Goal: Information Seeking & Learning: Check status

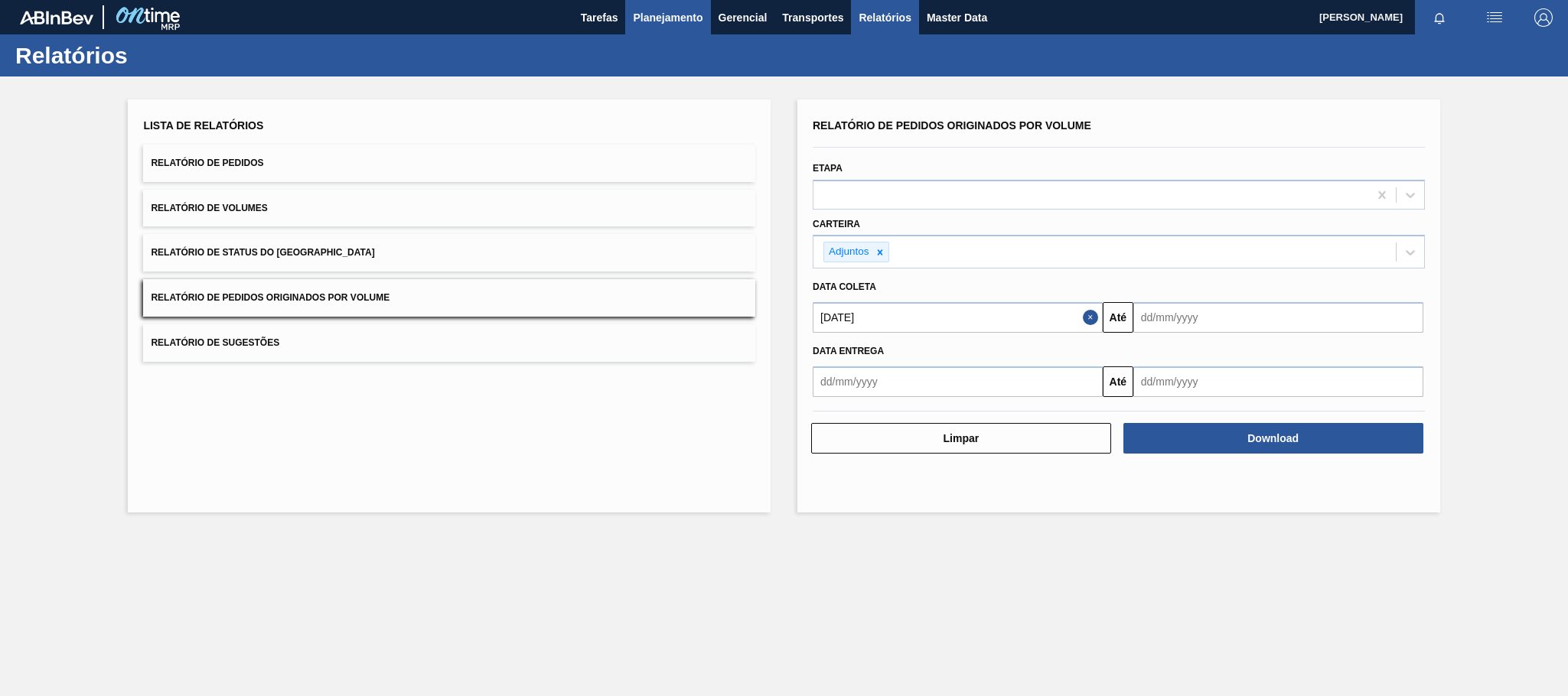
click at [668, 21] on span "Planejamento" at bounding box center [667, 17] width 70 height 18
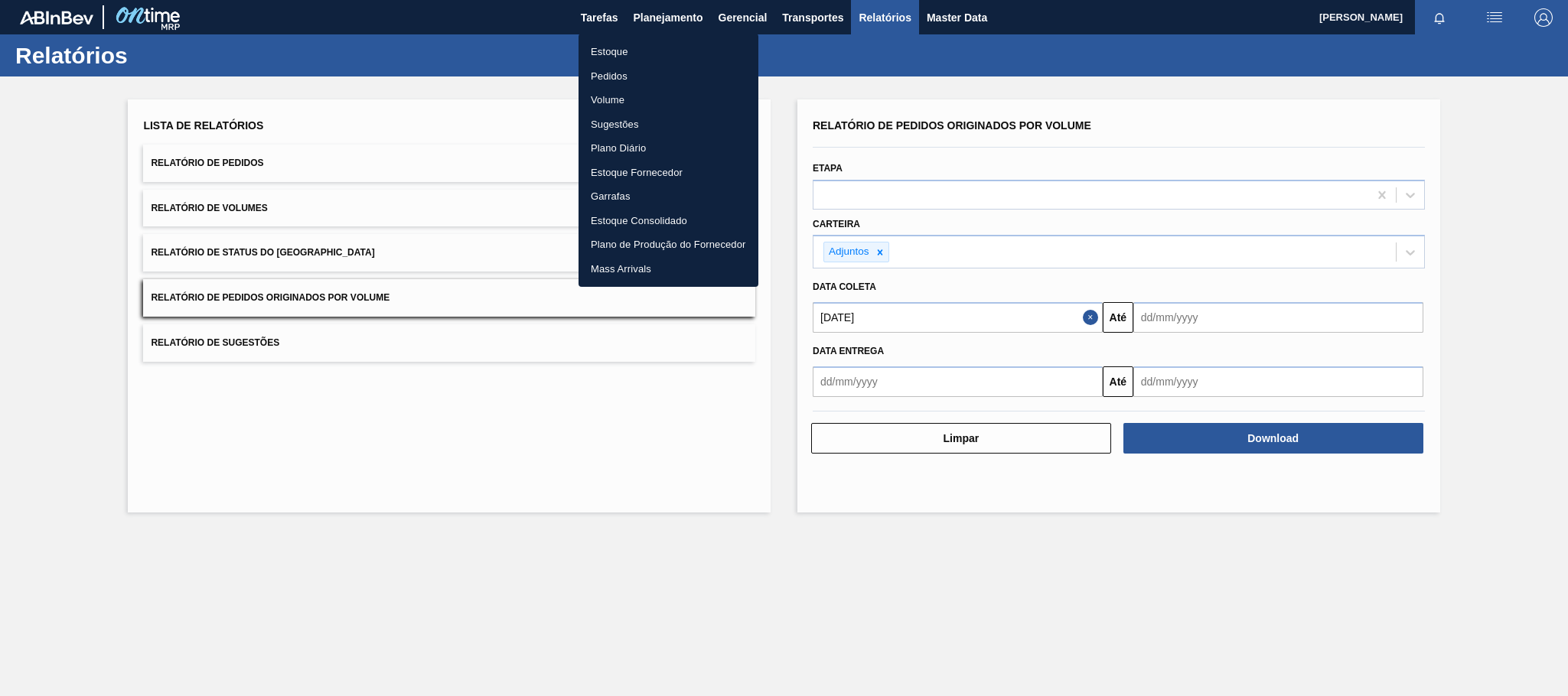
click at [602, 55] on li "Estoque" at bounding box center [668, 52] width 180 height 24
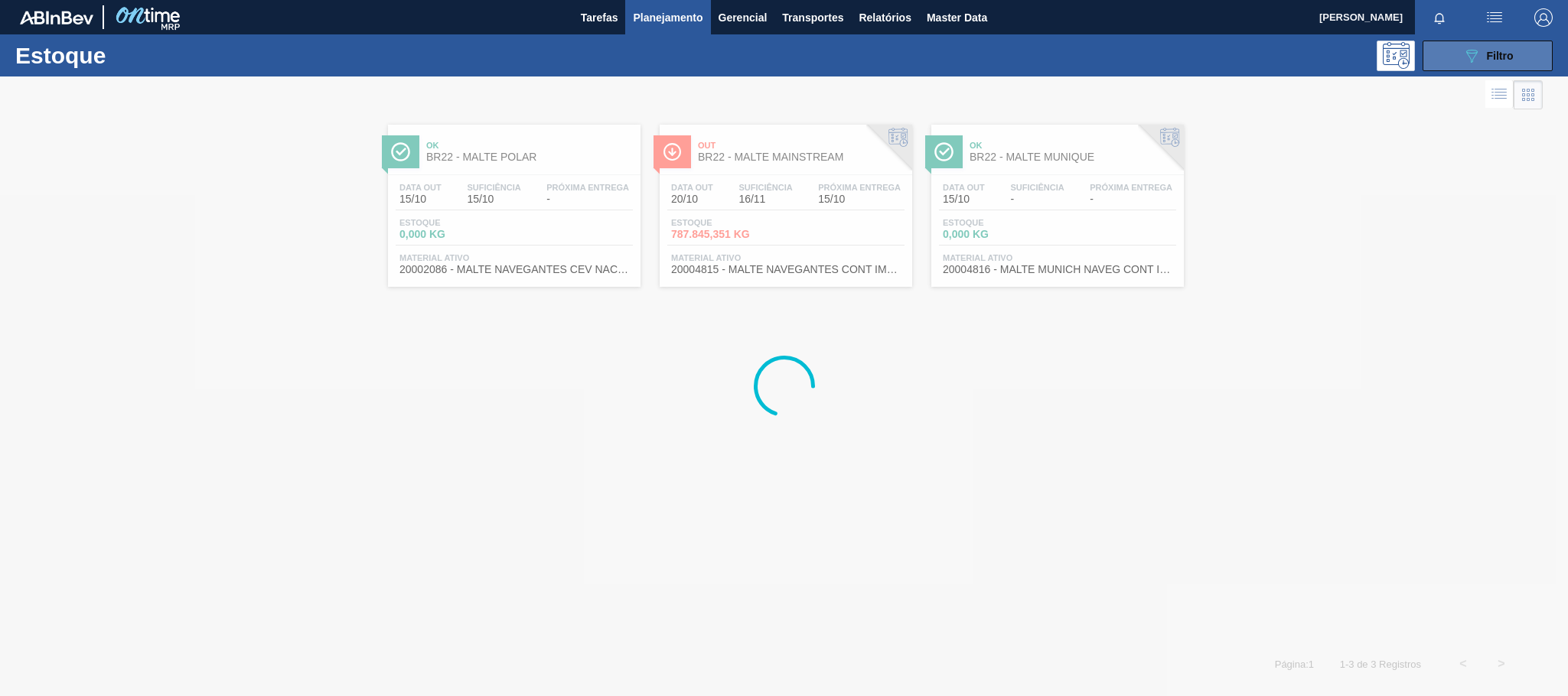
click at [1509, 52] on span "Filtro" at bounding box center [1500, 56] width 27 height 13
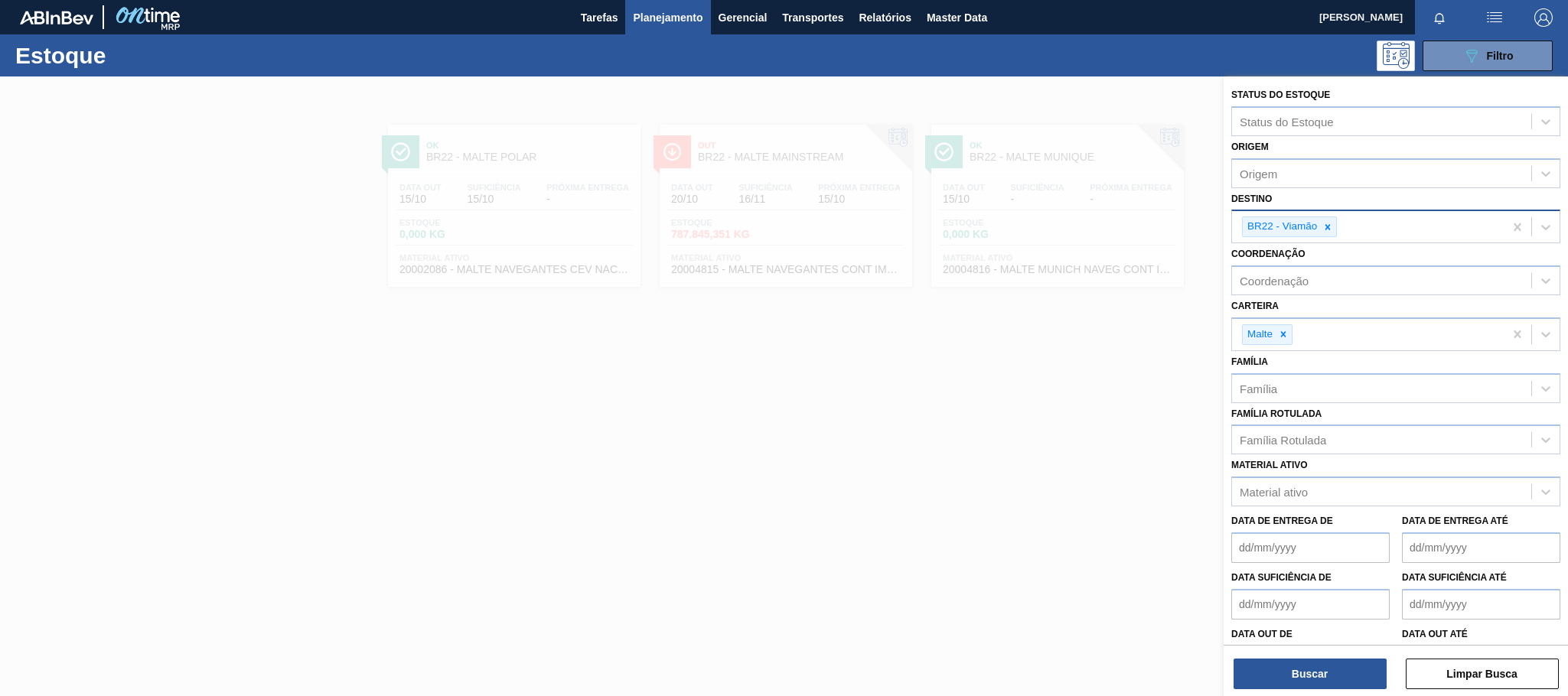
click at [1327, 225] on icon at bounding box center [1328, 227] width 5 height 5
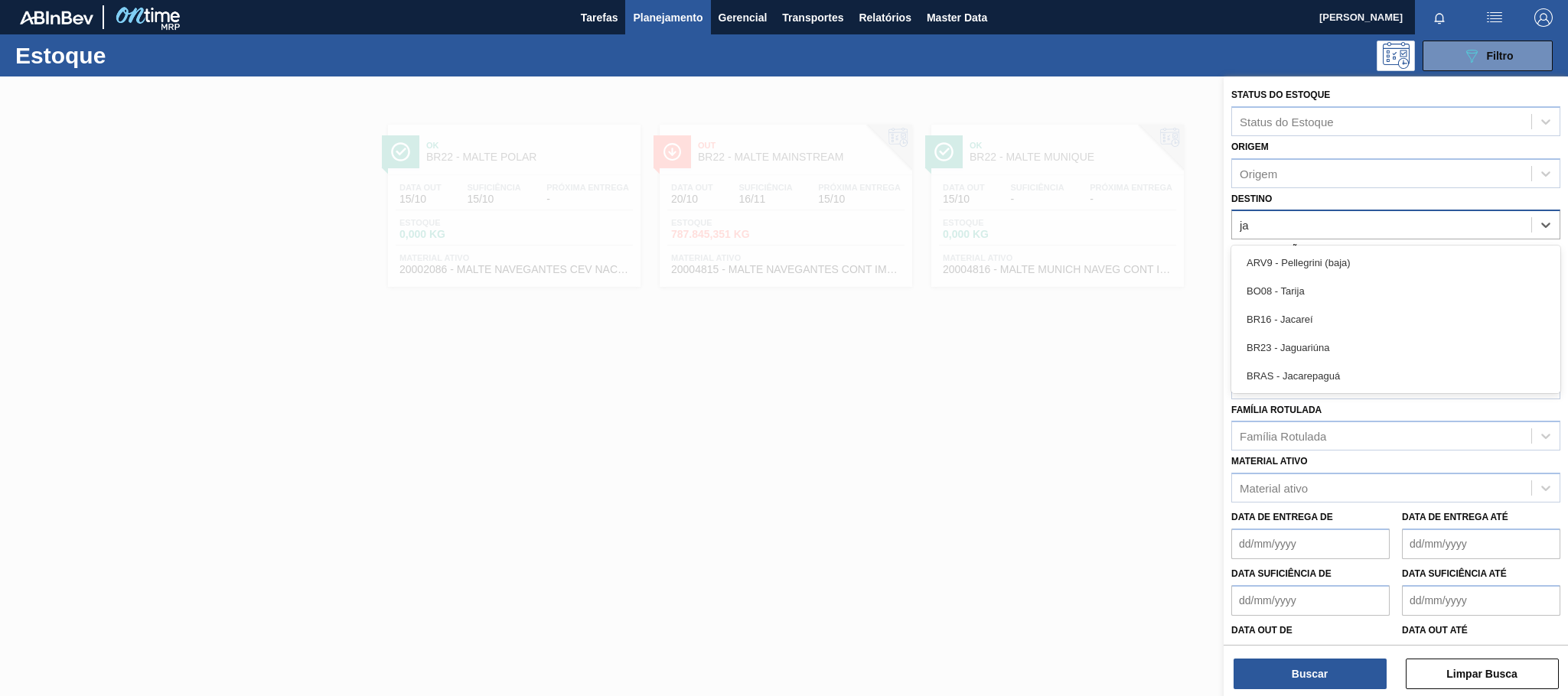
type input "jag"
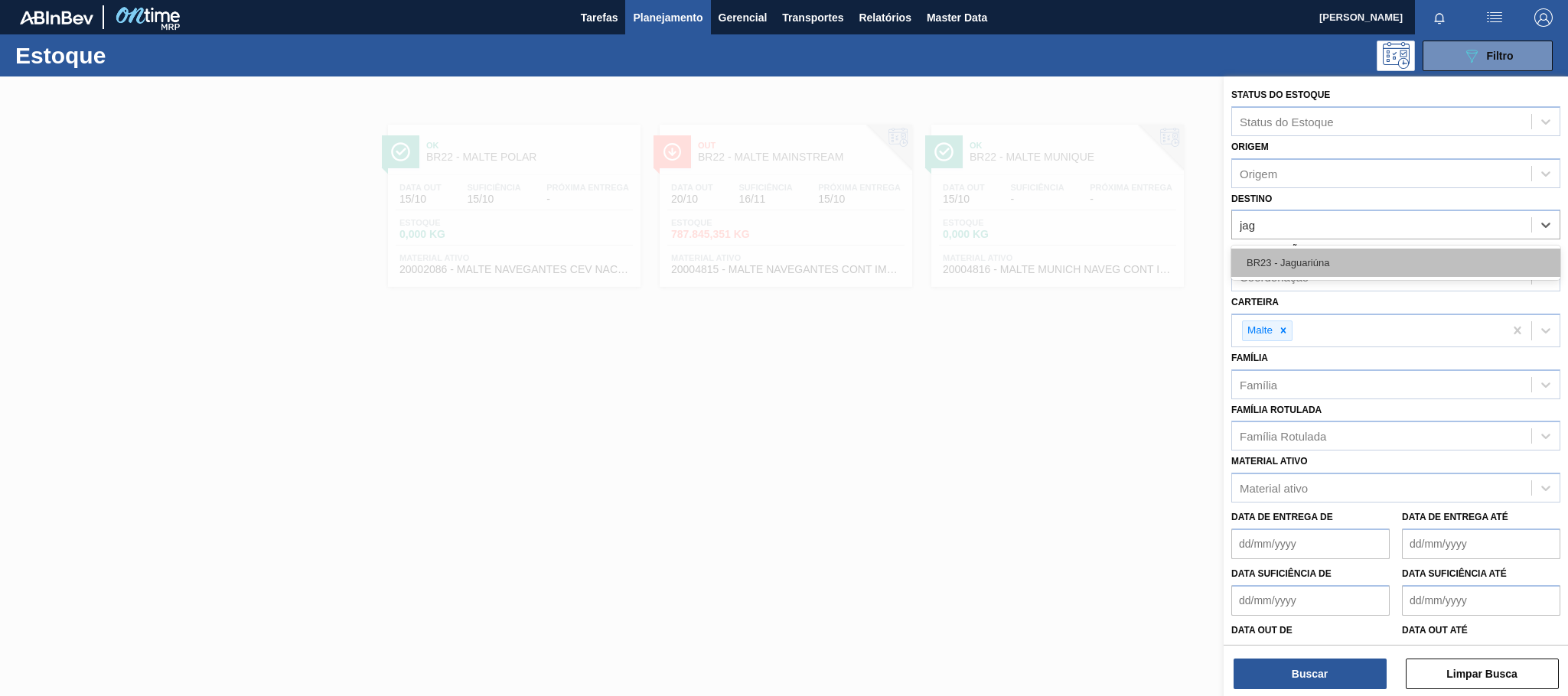
click at [1327, 260] on div "BR23 - Jaguariúna" at bounding box center [1395, 262] width 329 height 28
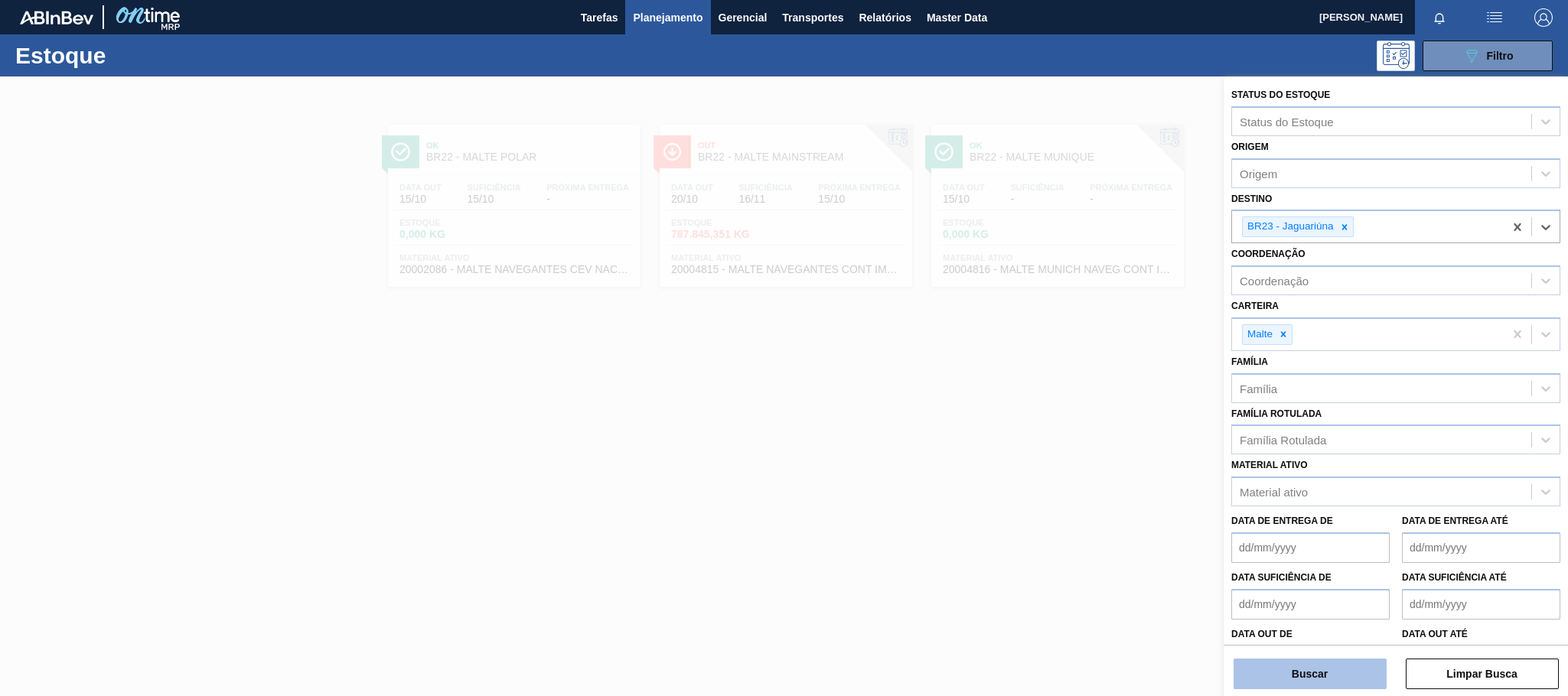
click at [1336, 671] on button "Buscar" at bounding box center [1309, 674] width 153 height 31
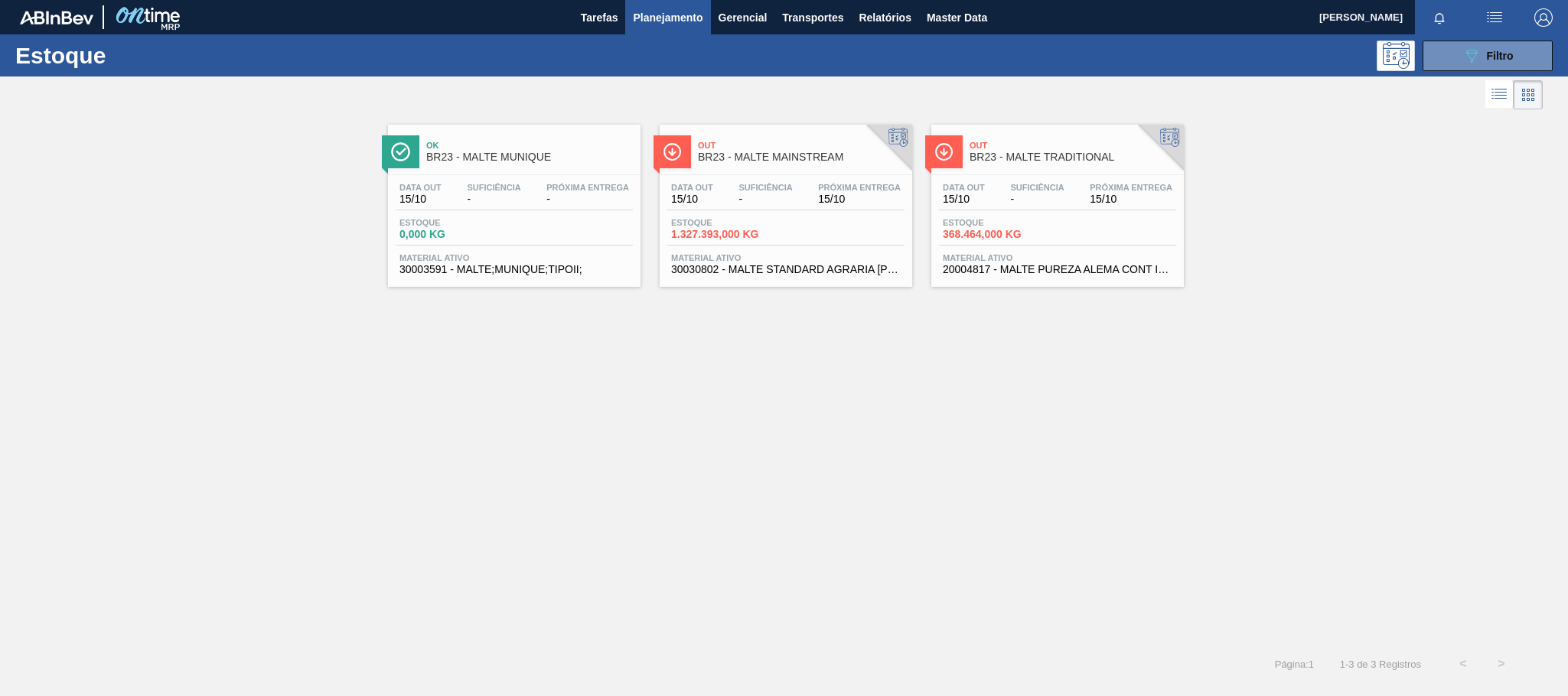
click at [1045, 156] on span "BR23 - MALTE TRADITIONAL" at bounding box center [1073, 157] width 206 height 12
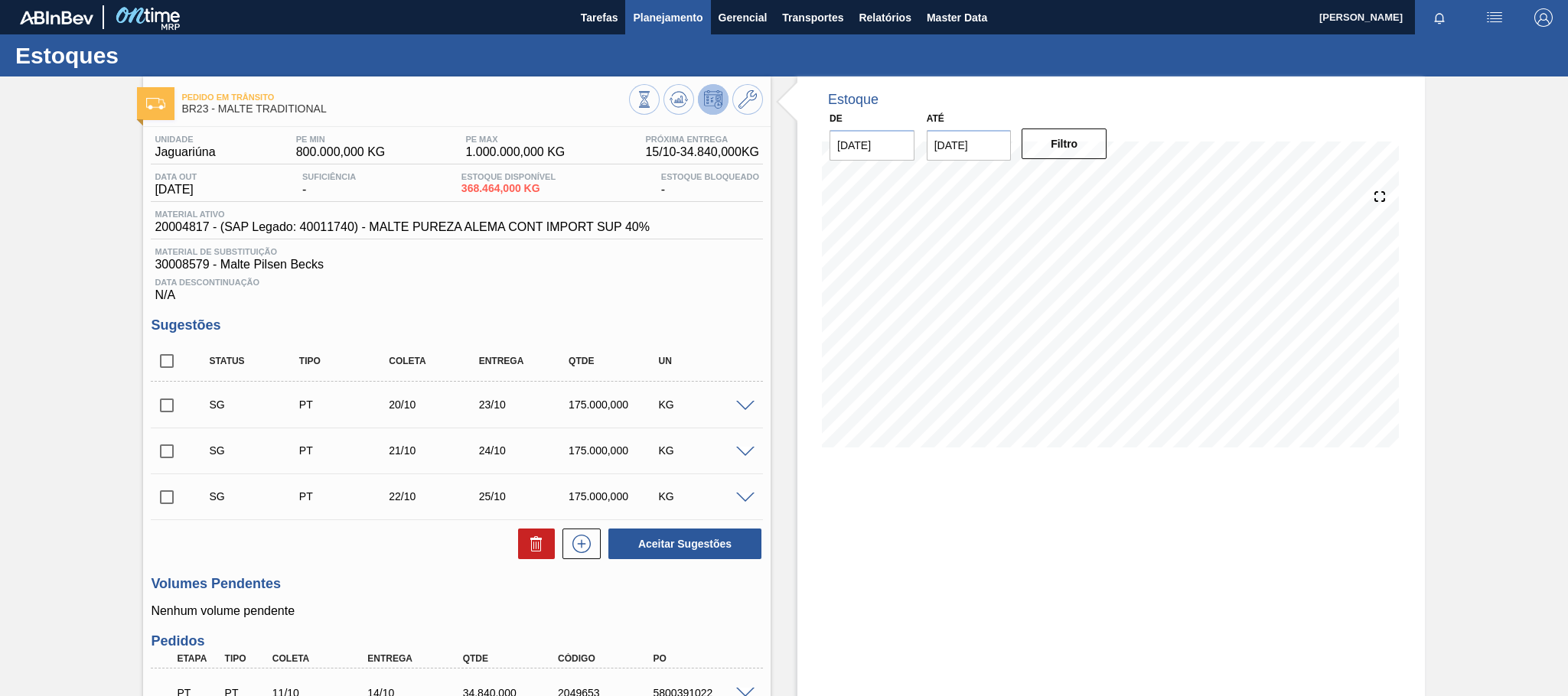
click at [678, 18] on span "Planejamento" at bounding box center [667, 17] width 70 height 18
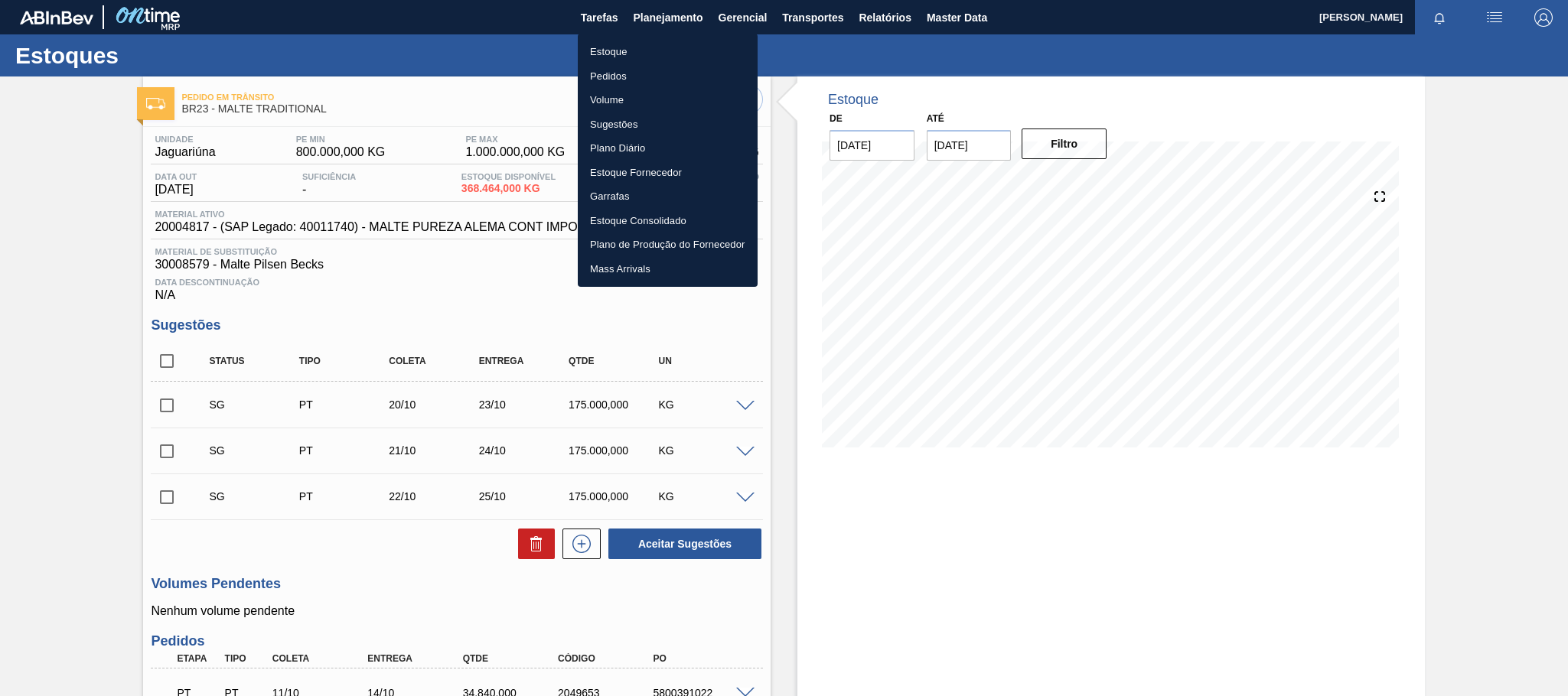
click at [614, 49] on li "Estoque" at bounding box center [667, 52] width 180 height 24
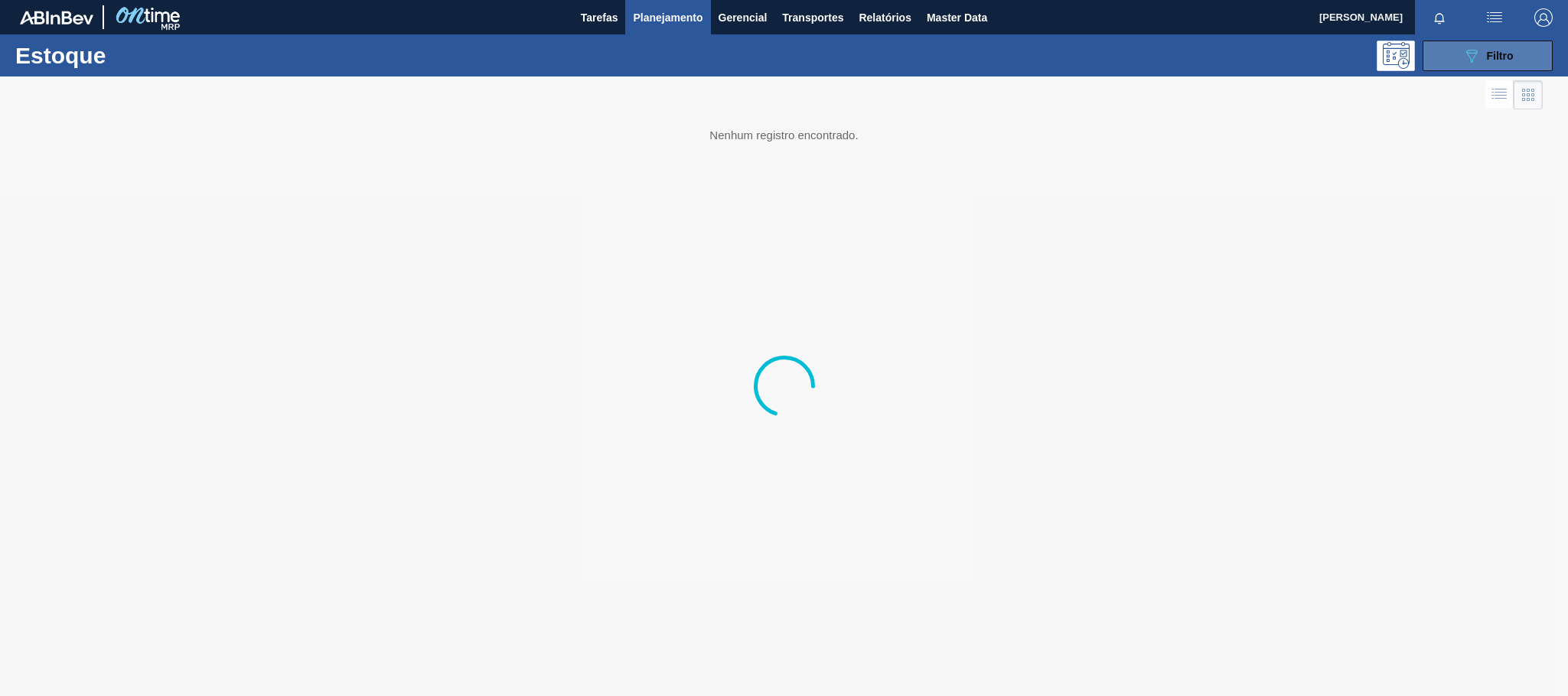
click at [1456, 56] on button "089F7B8B-B2A5-4AFE-B5C0-19BA573D28AC Filtro" at bounding box center [1487, 56] width 130 height 31
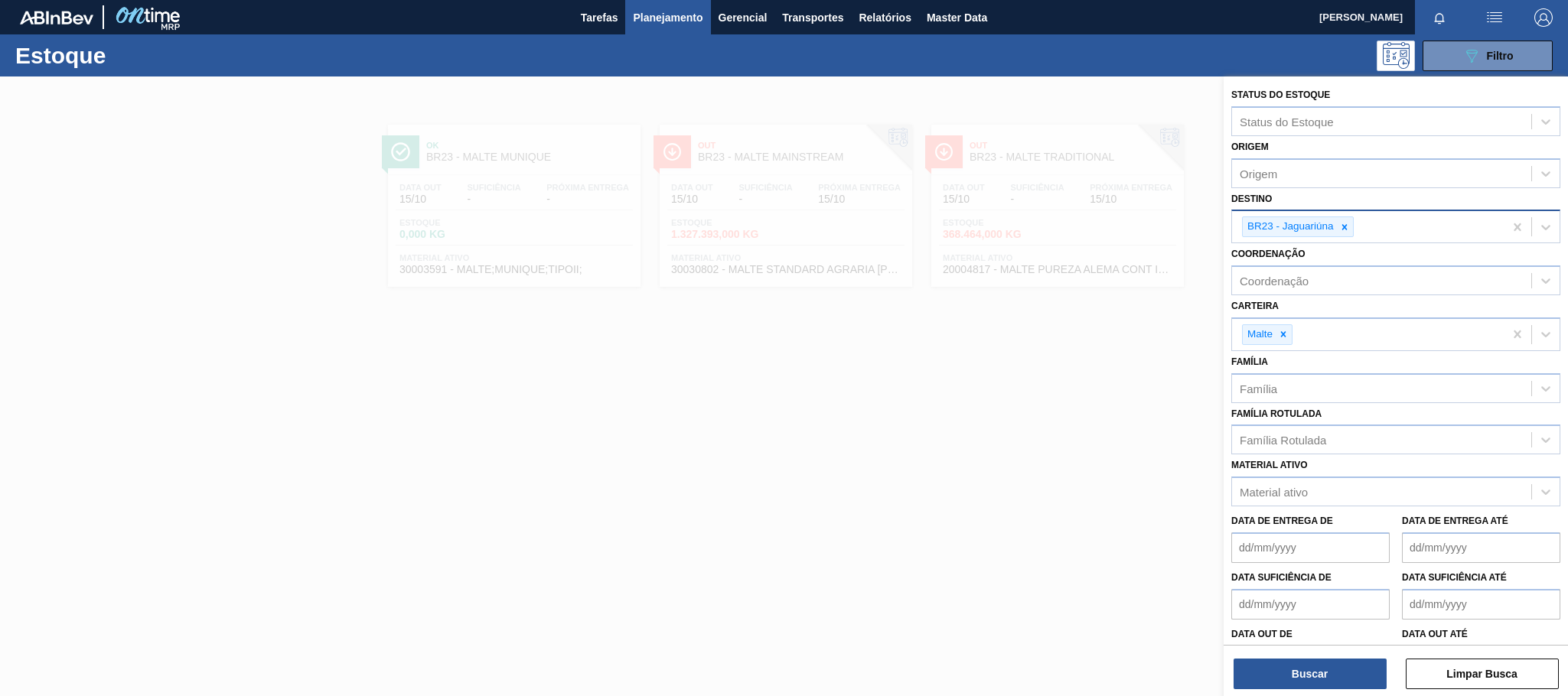
click at [1345, 225] on icon at bounding box center [1344, 227] width 5 height 5
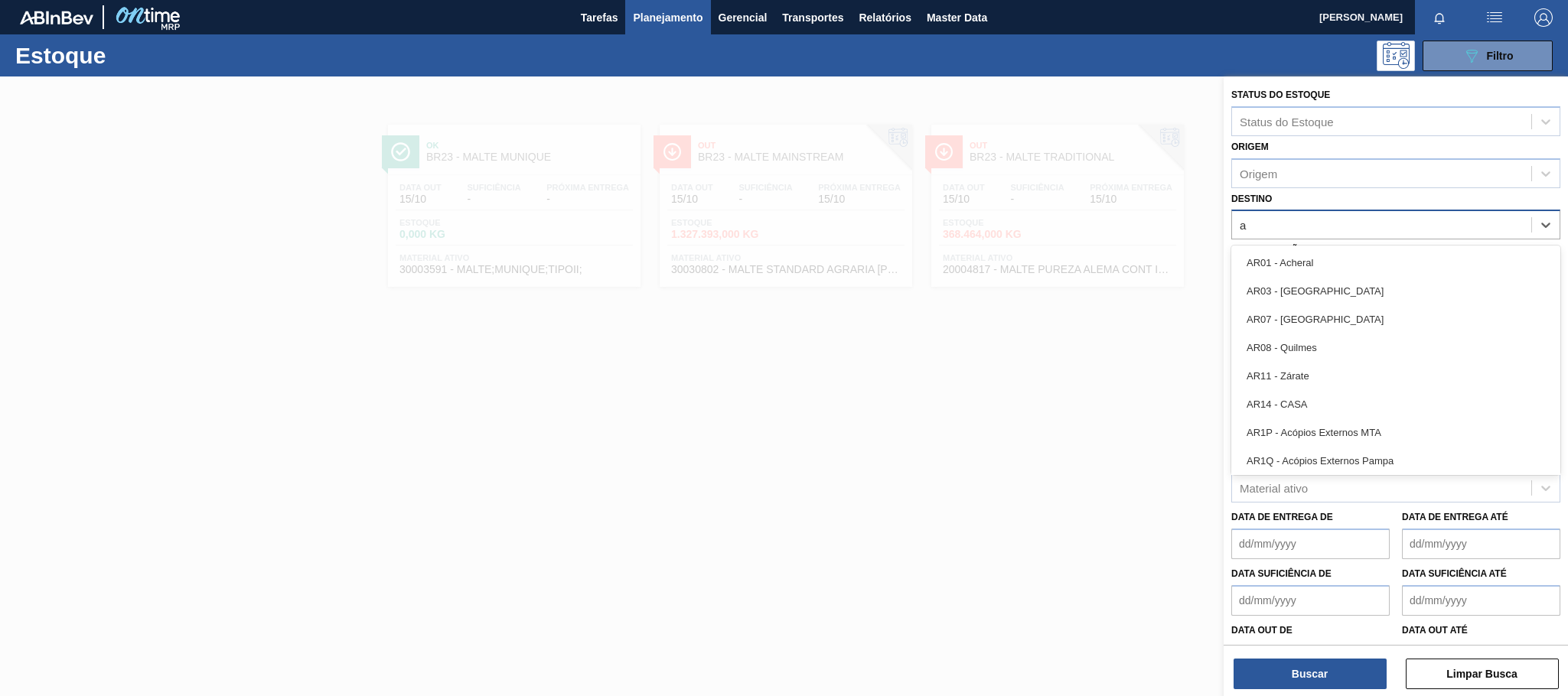
type input "ag"
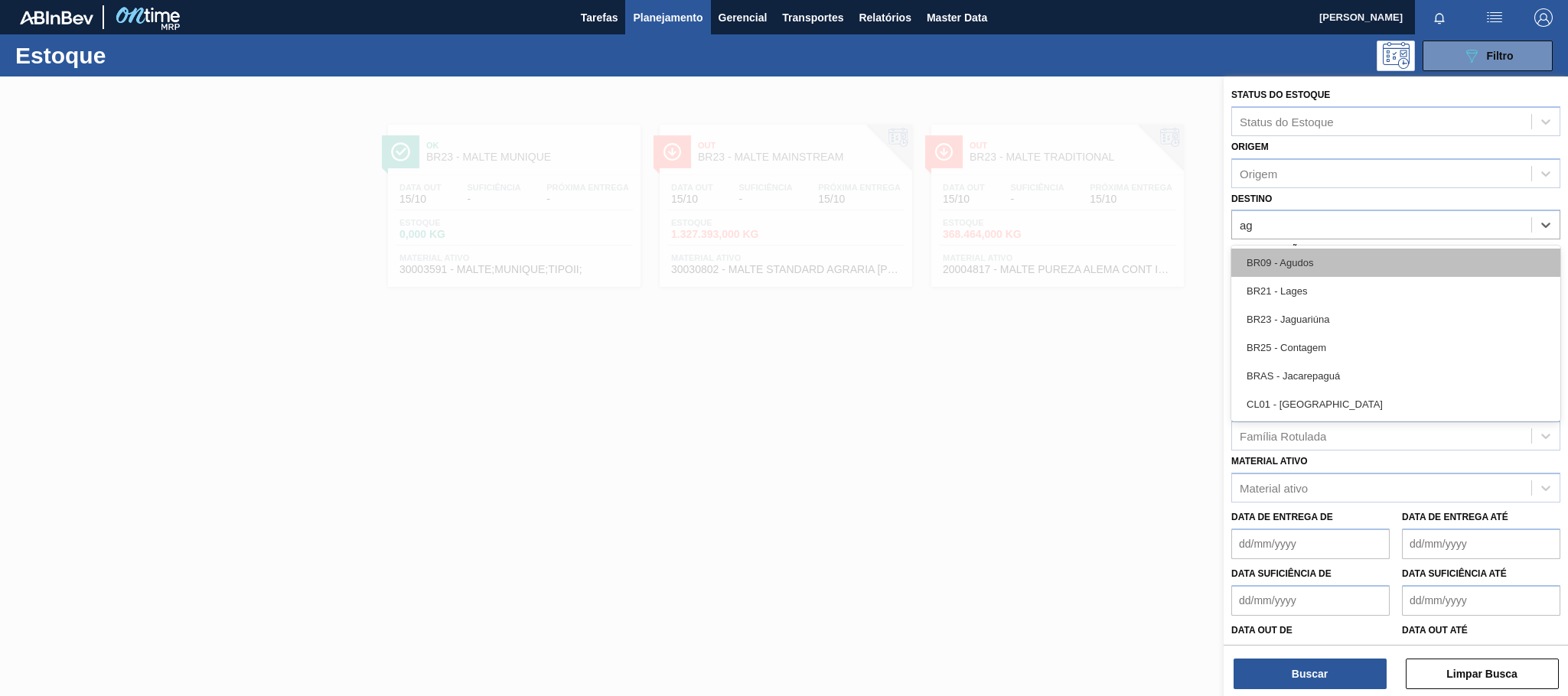
click at [1306, 267] on div "BR09 - Agudos" at bounding box center [1395, 262] width 329 height 28
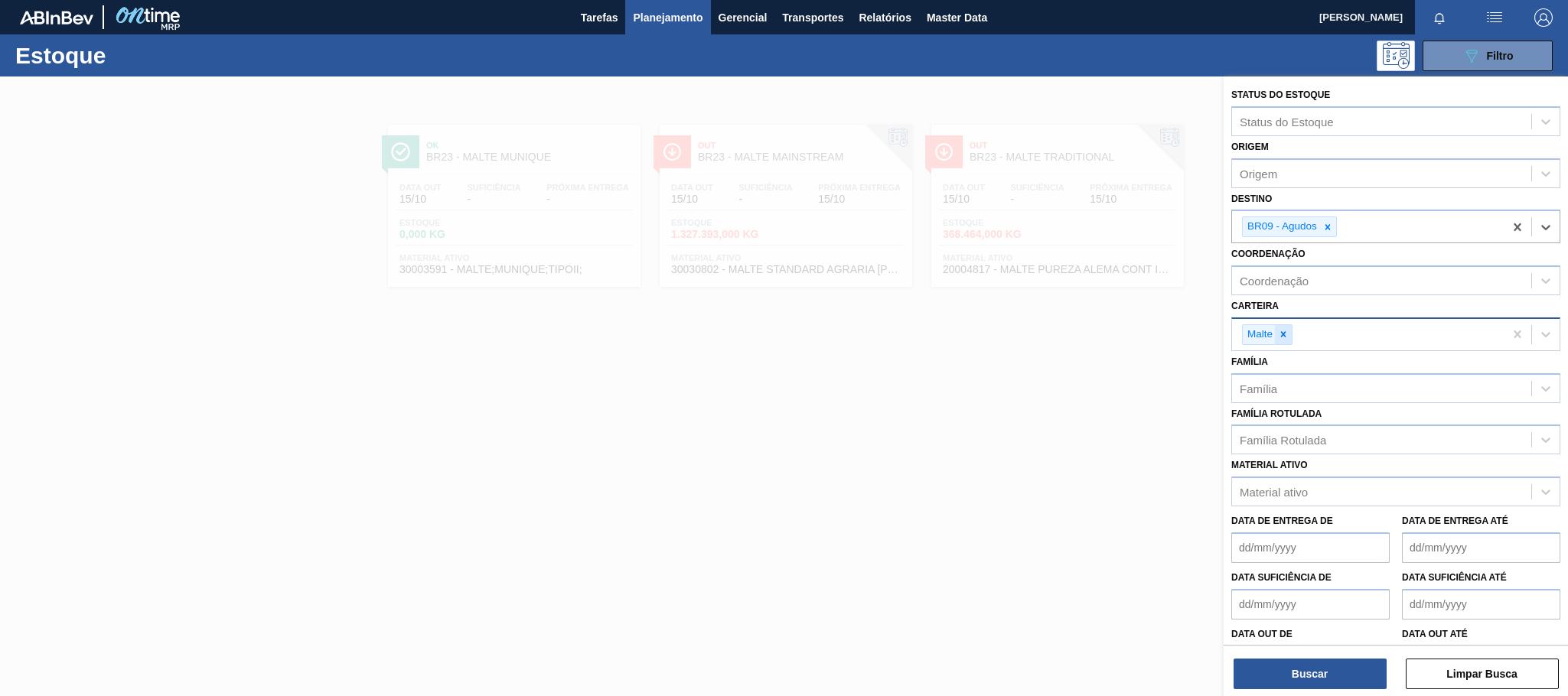
click at [1287, 334] on icon at bounding box center [1283, 334] width 11 height 11
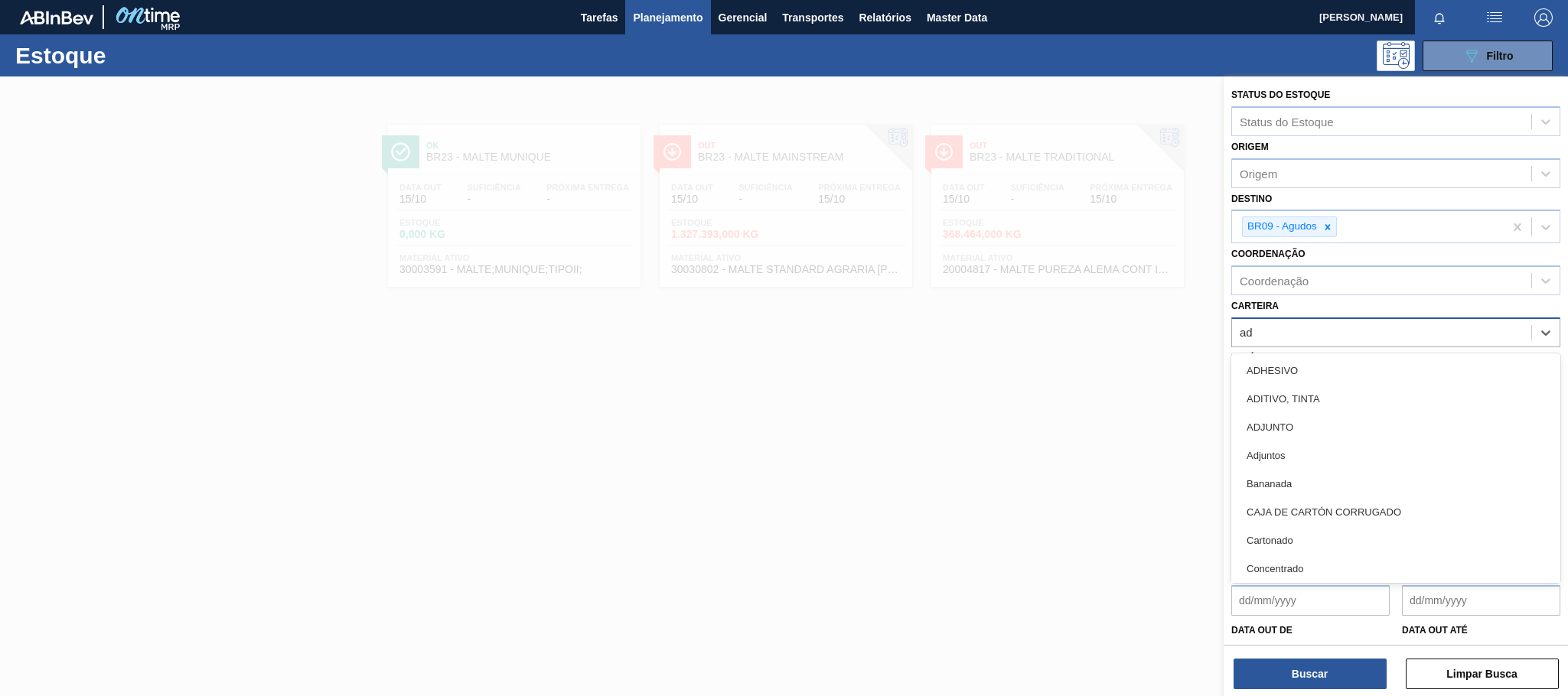
type input "adj"
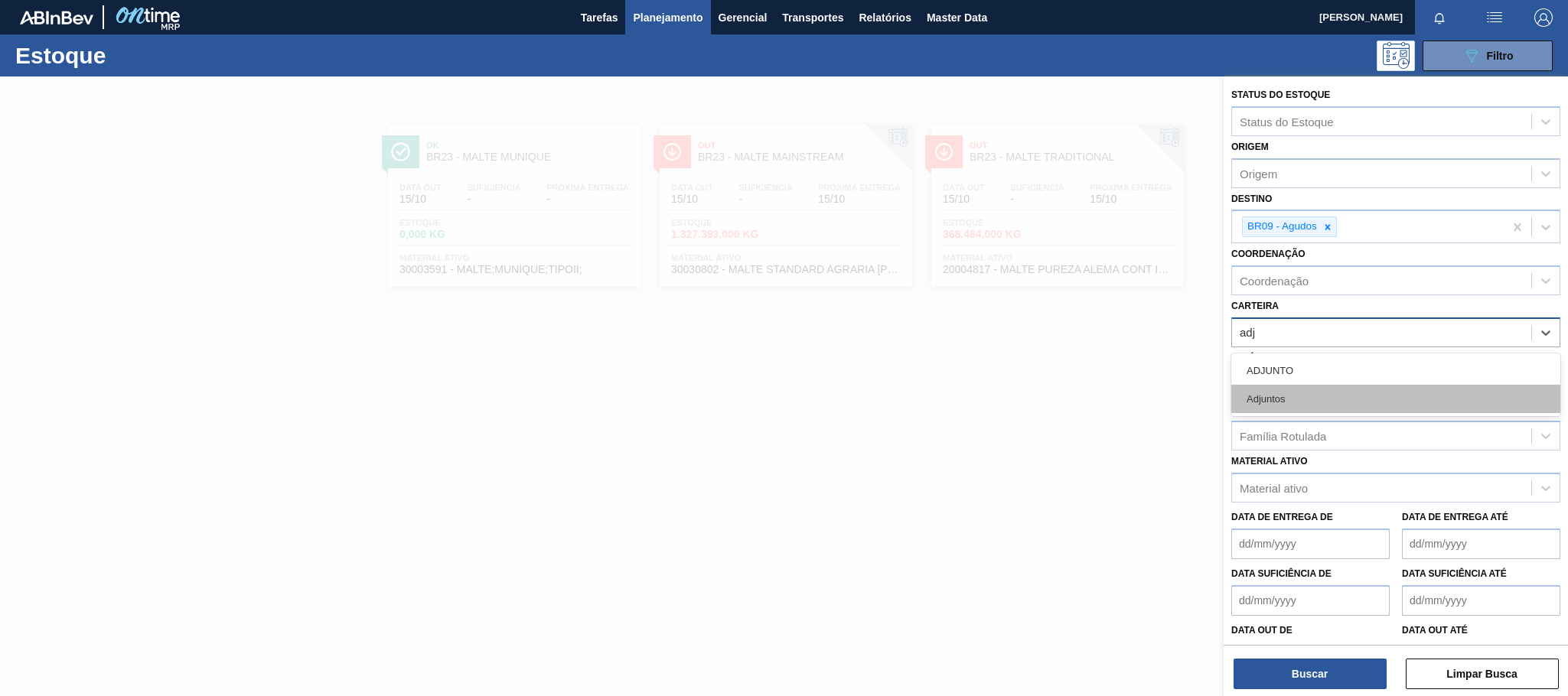
click at [1293, 404] on div "Adjuntos" at bounding box center [1395, 398] width 329 height 28
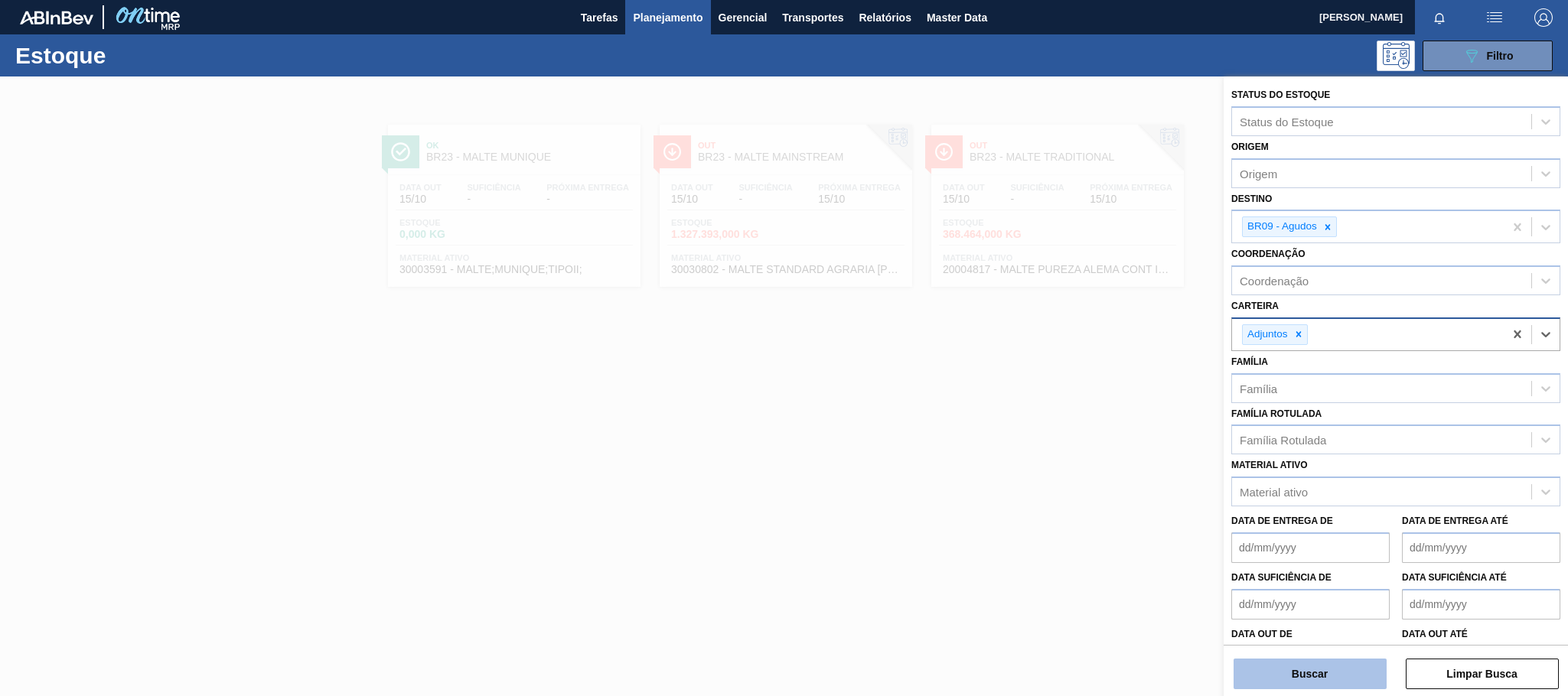
click at [1318, 675] on button "Buscar" at bounding box center [1309, 674] width 153 height 31
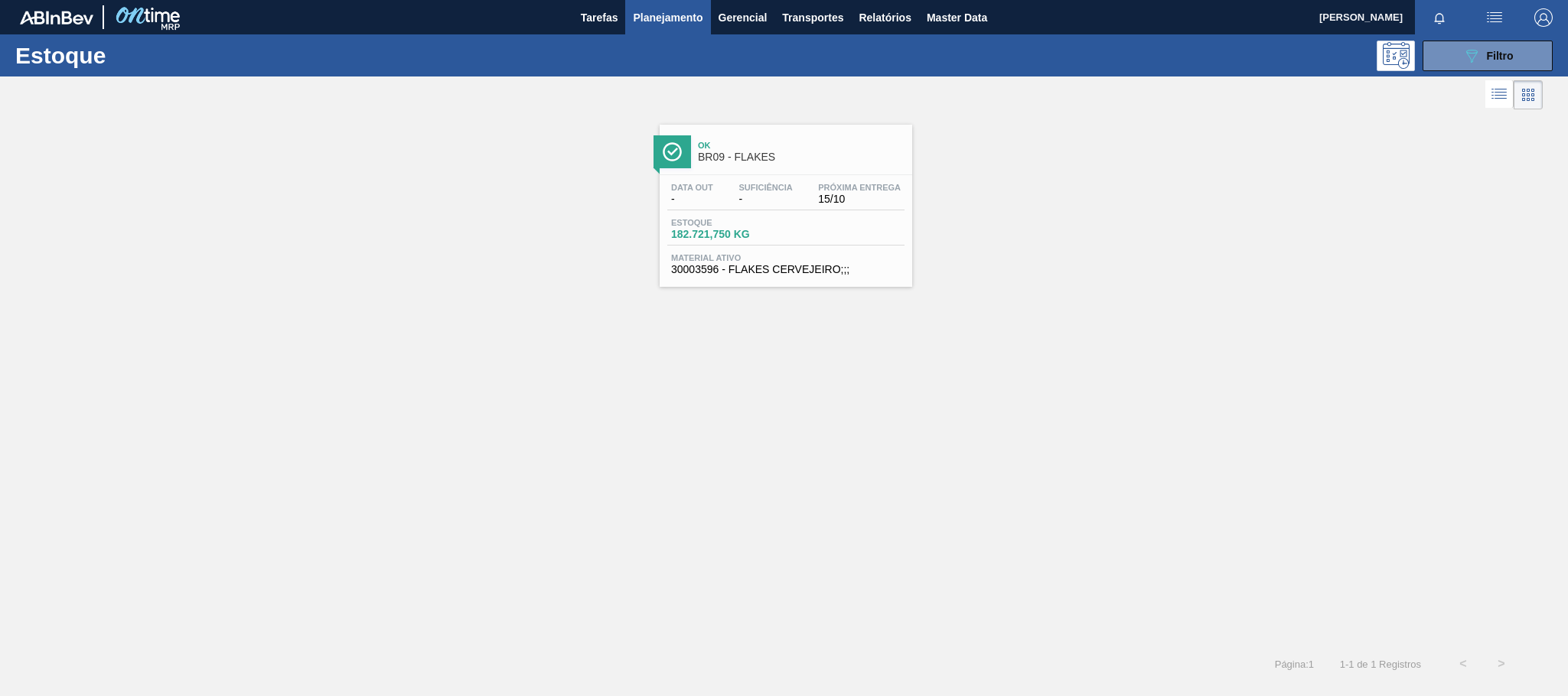
click at [760, 156] on span "BR09 - FLAKES" at bounding box center [801, 157] width 206 height 12
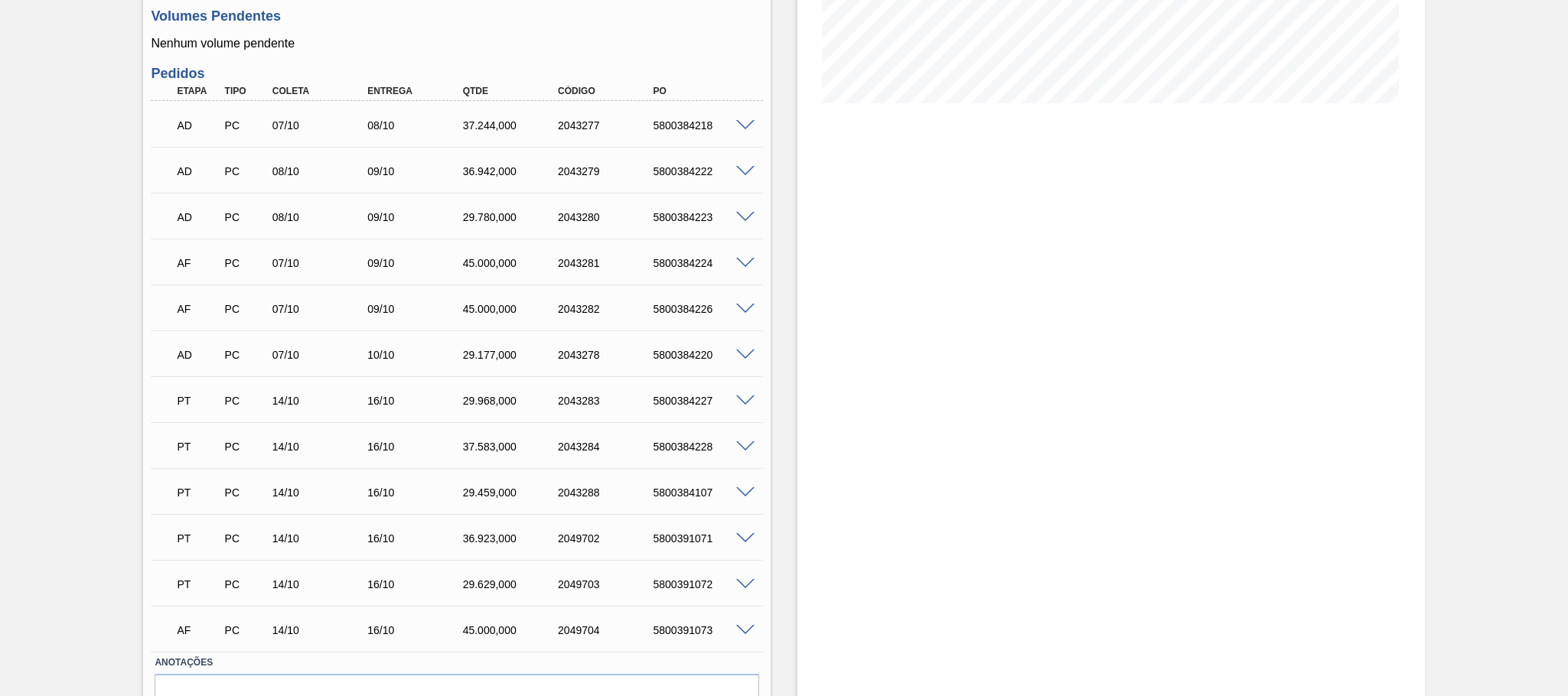
scroll to position [427, 0]
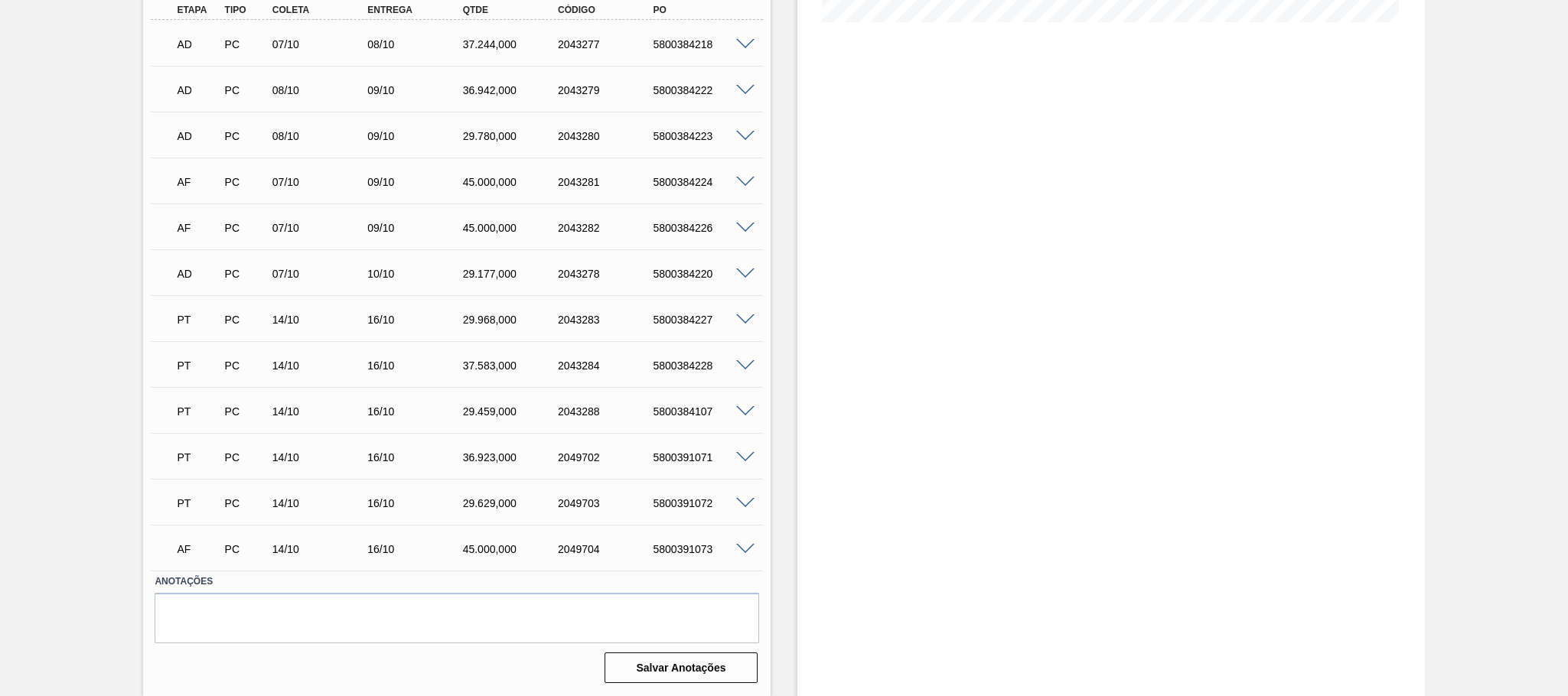
click at [230, 549] on div "PC" at bounding box center [245, 549] width 50 height 13
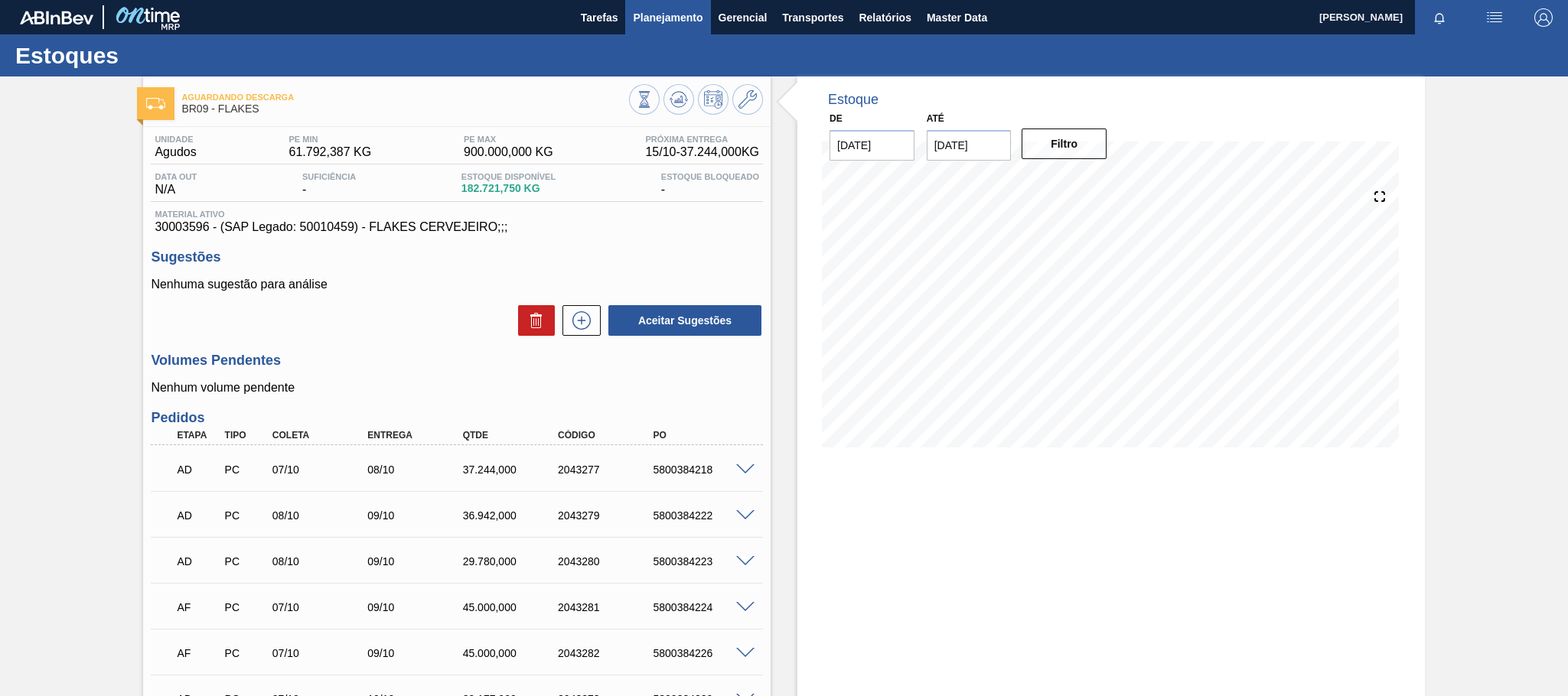
click at [674, 14] on span "Planejamento" at bounding box center [667, 17] width 70 height 18
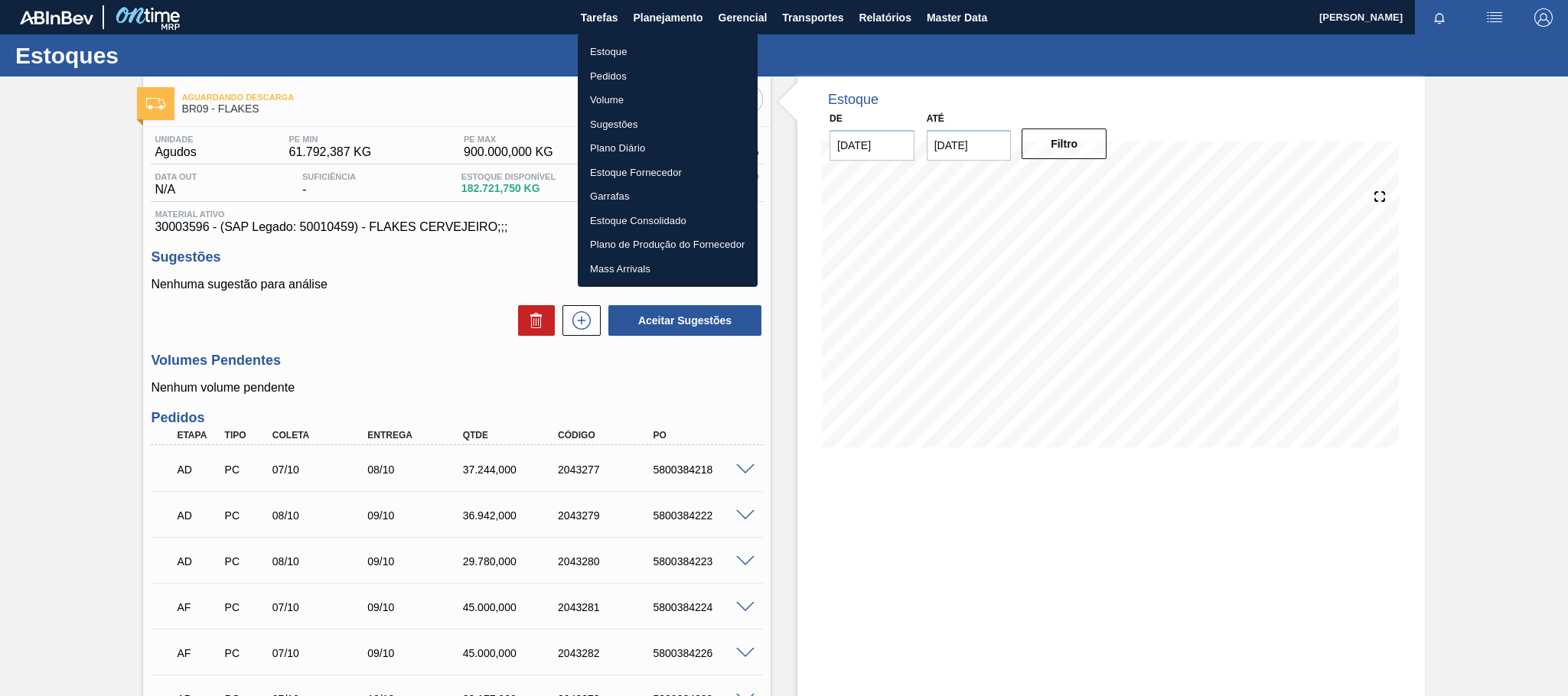
click at [605, 42] on li "Estoque" at bounding box center [667, 52] width 180 height 24
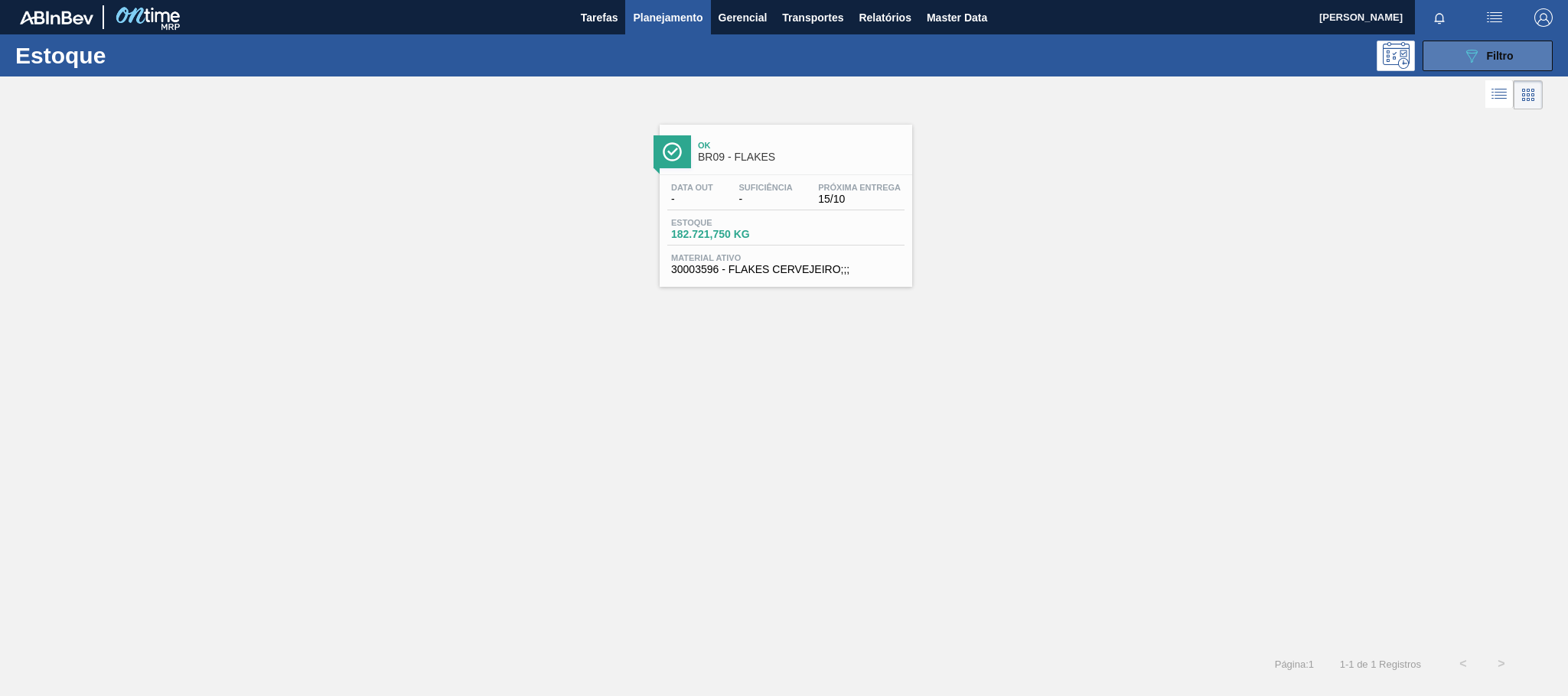
click at [1441, 69] on button "089F7B8B-B2A5-4AFE-B5C0-19BA573D28AC Filtro" at bounding box center [1487, 56] width 130 height 31
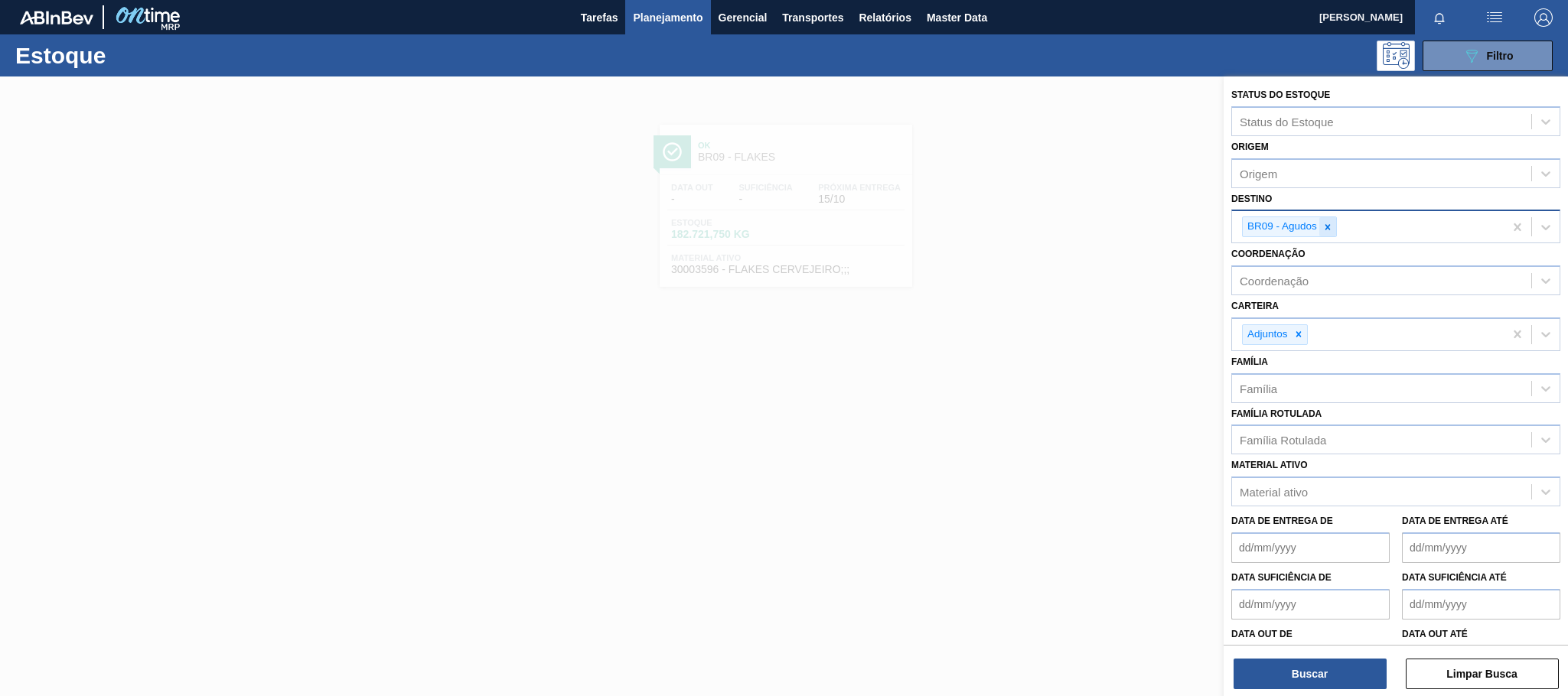
click at [1325, 227] on icon at bounding box center [1328, 227] width 11 height 11
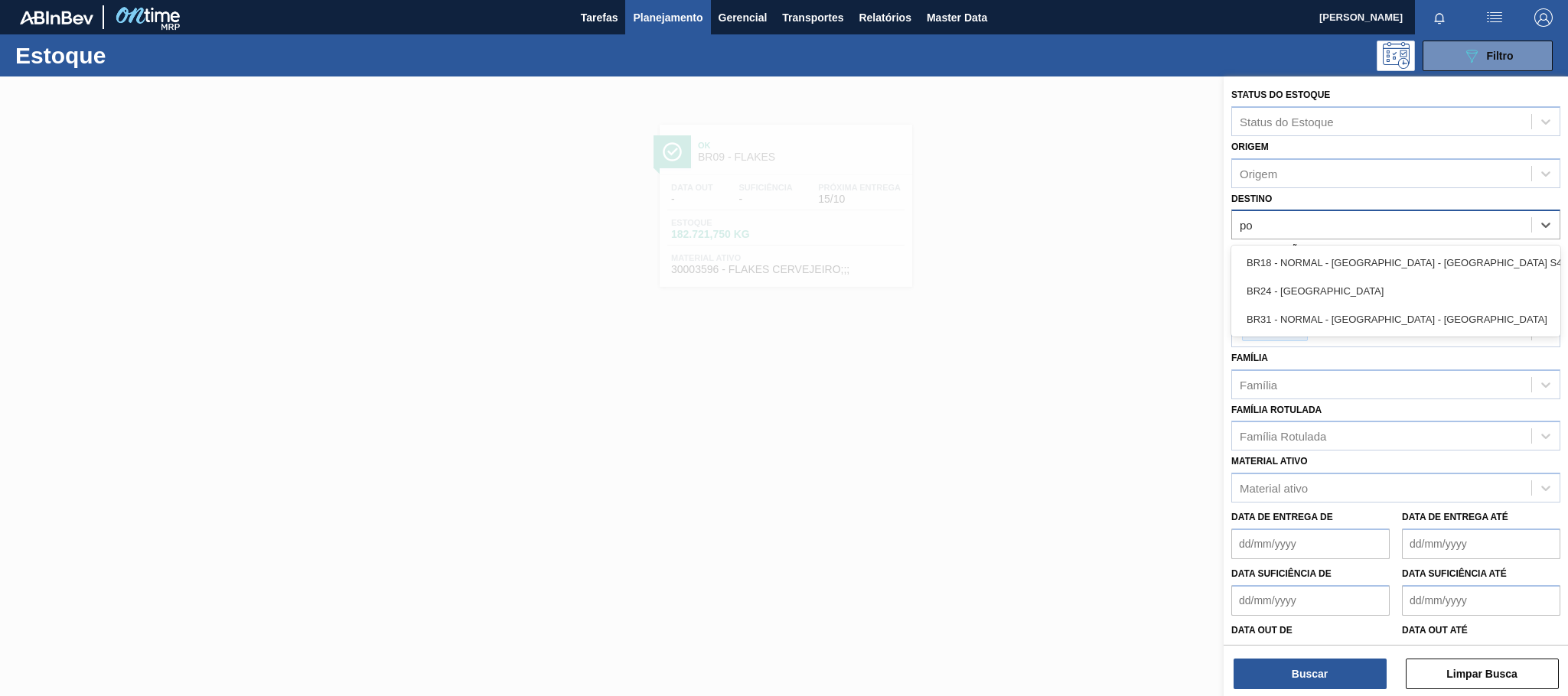
type input "pon"
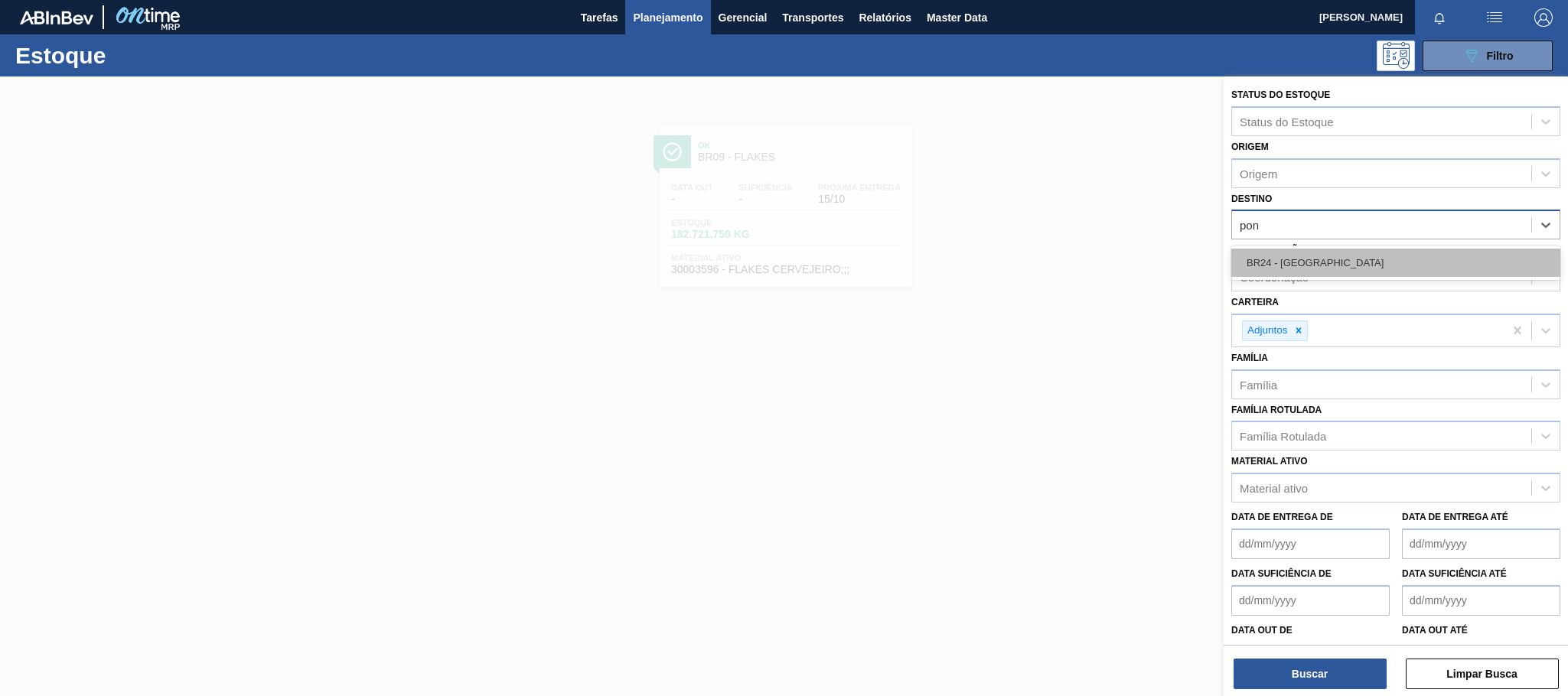
click at [1307, 260] on div "BR24 - [GEOGRAPHIC_DATA]" at bounding box center [1395, 262] width 329 height 28
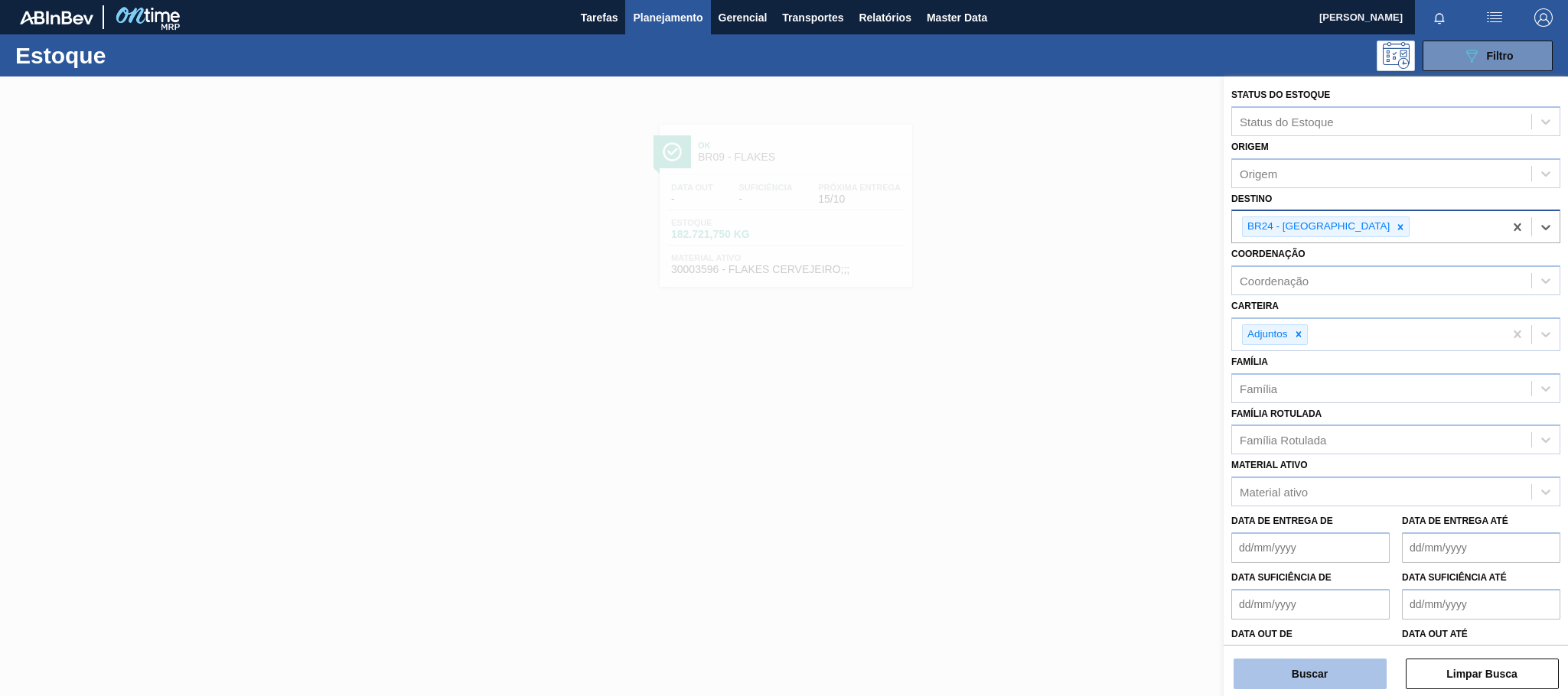
click at [1312, 672] on button "Buscar" at bounding box center [1309, 674] width 153 height 31
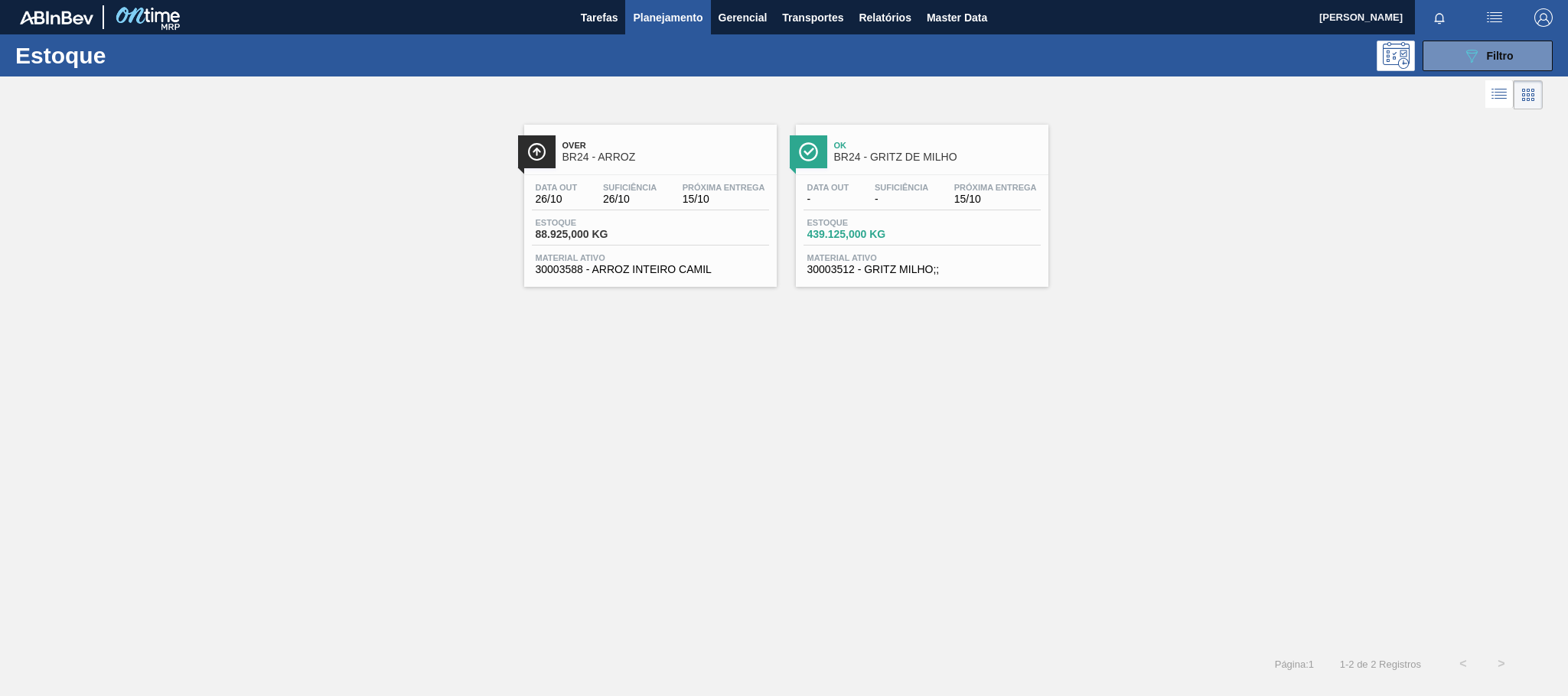
click at [849, 148] on span "Ok" at bounding box center [937, 146] width 206 height 9
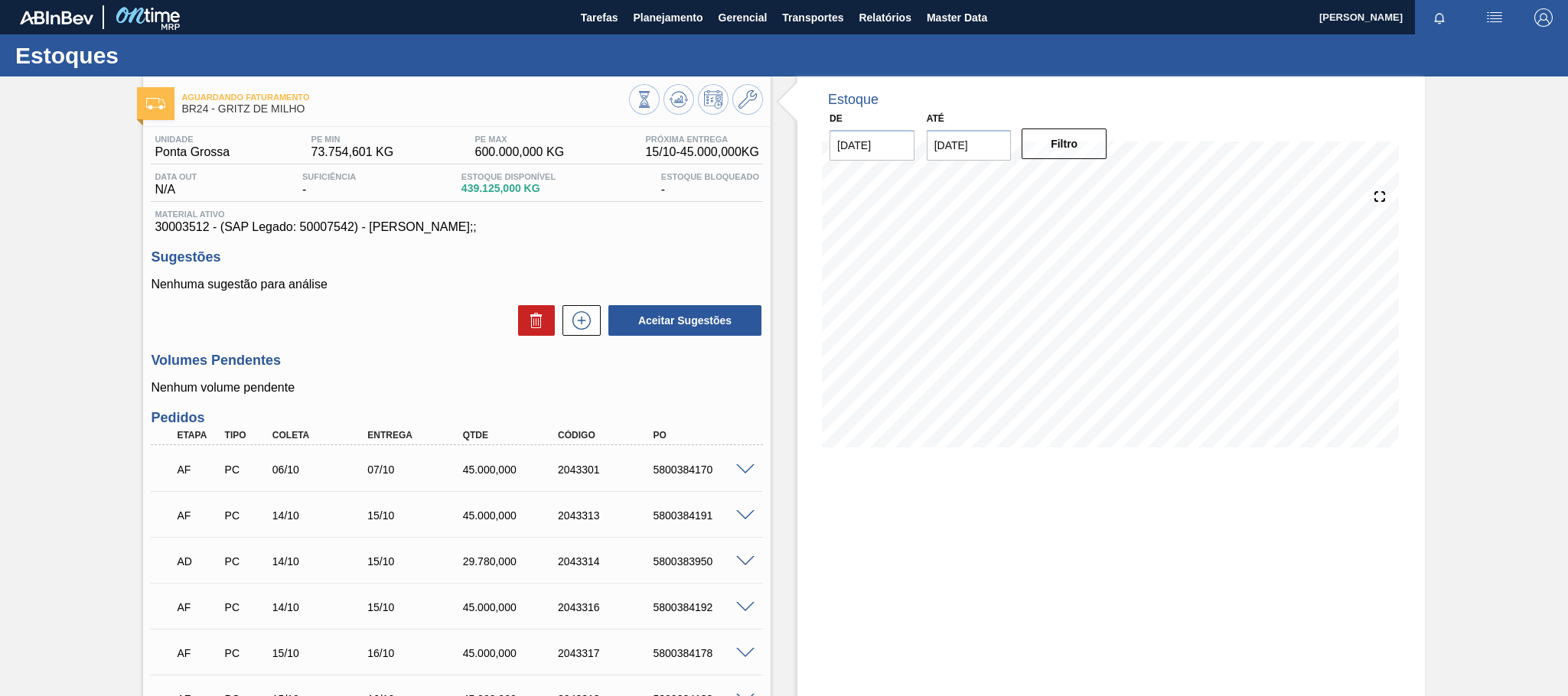
scroll to position [200, 0]
